Goal: Information Seeking & Learning: Check status

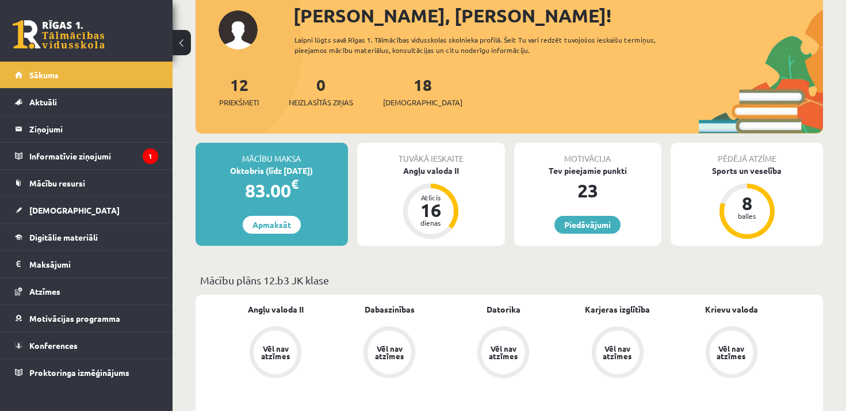
scroll to position [115, 0]
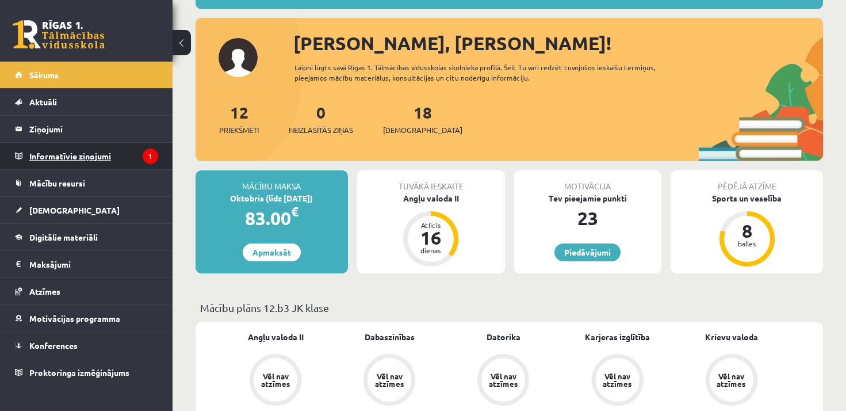
click at [90, 156] on legend "Informatīvie ziņojumi 1" at bounding box center [93, 156] width 129 height 26
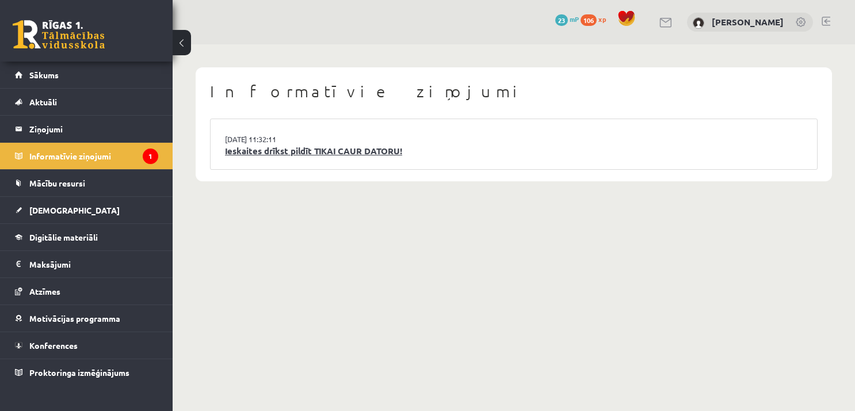
click at [309, 149] on link "Ieskaites drīkst pildīt TIKAI CAUR DATORU!" at bounding box center [513, 150] width 577 height 13
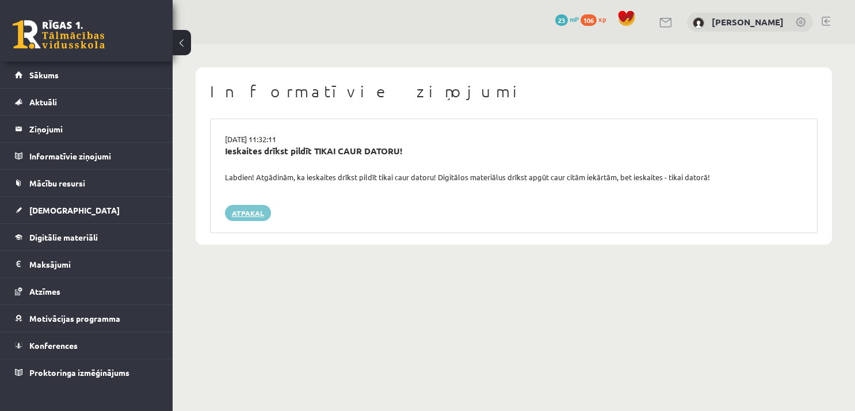
click at [249, 216] on link "Atpakaļ" at bounding box center [248, 213] width 46 height 16
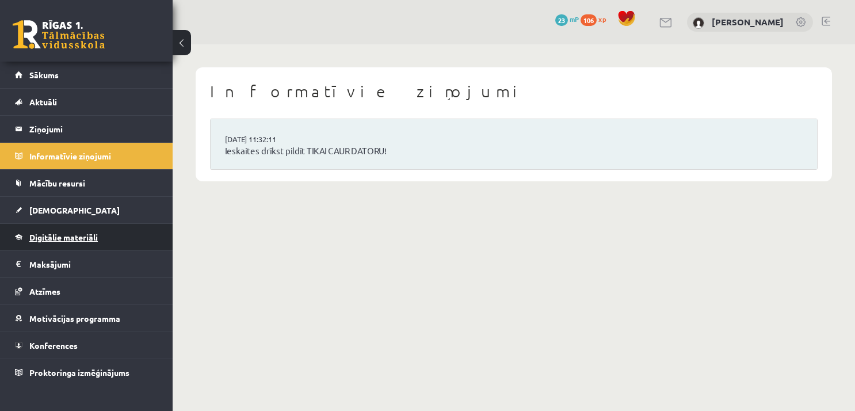
click at [39, 235] on span "Digitālie materiāli" at bounding box center [63, 237] width 68 height 10
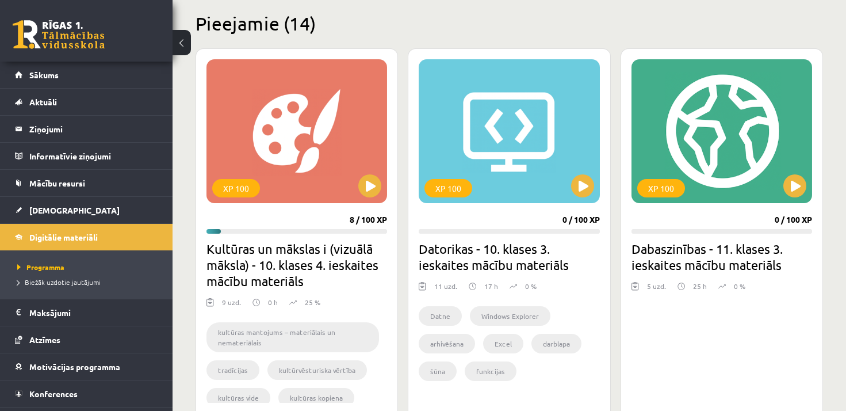
scroll to position [288, 0]
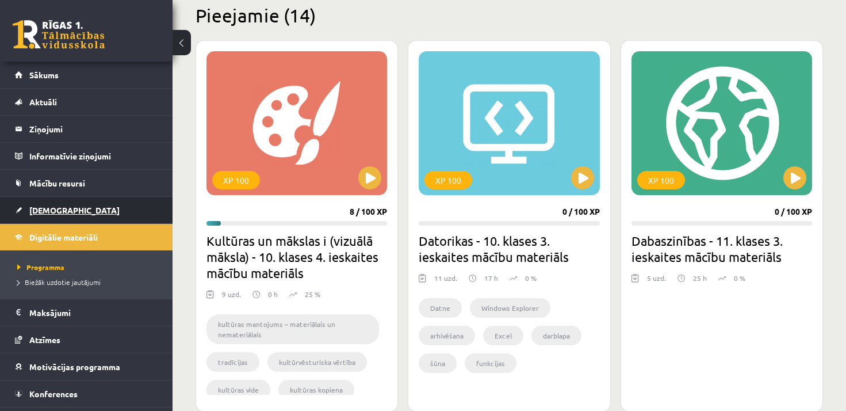
click at [54, 218] on link "[DEMOGRAPHIC_DATA]" at bounding box center [86, 210] width 143 height 26
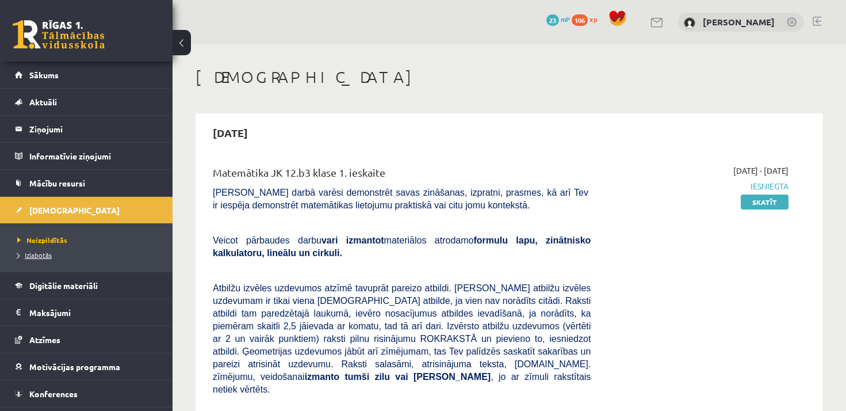
click at [24, 250] on link "Izlabotās" at bounding box center [89, 255] width 144 height 10
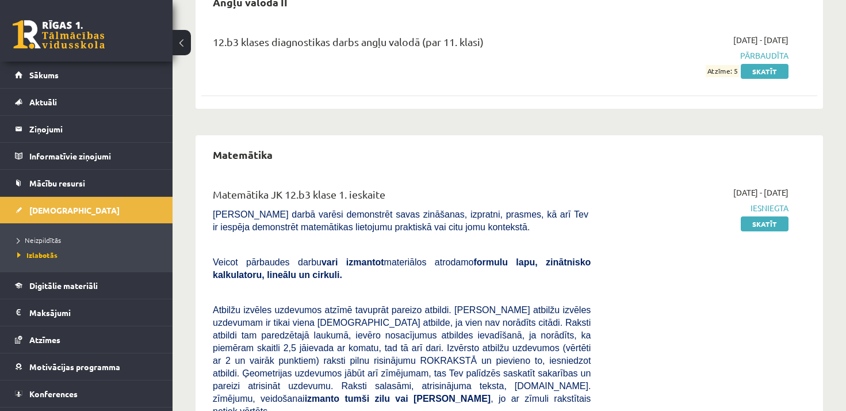
scroll to position [115, 0]
